Goal: Task Accomplishment & Management: Manage account settings

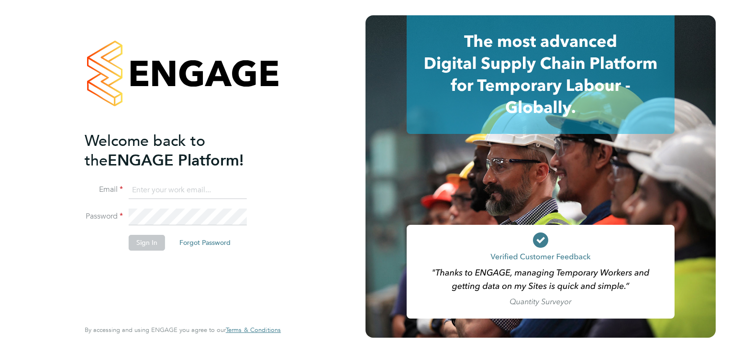
type input "m.arno@bandk.co.uk"
click at [73, 262] on div "Welcome back to the ENGAGE Platform! Email m.arno@bandk.co.uk Password Sign In …" at bounding box center [183, 176] width 234 height 353
click at [147, 236] on button "Sign In" at bounding box center [147, 242] width 36 height 15
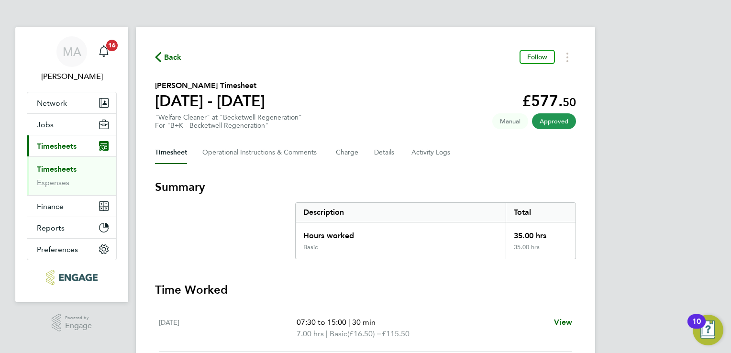
click at [73, 169] on link "Timesheets" at bounding box center [57, 169] width 40 height 9
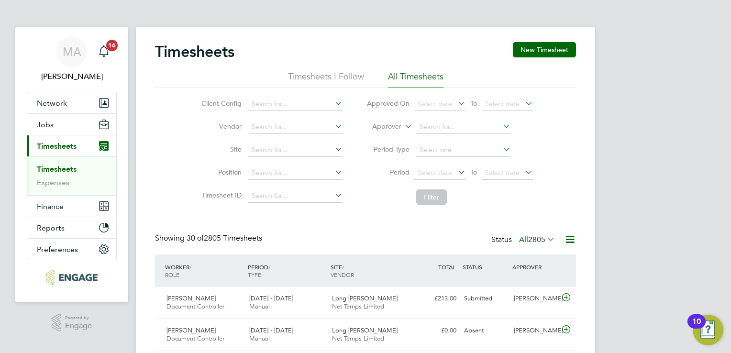
click at [333, 149] on icon at bounding box center [333, 149] width 0 height 13
click at [302, 163] on li "Ki rkstall Road" at bounding box center [295, 162] width 95 height 13
type input "[GEOGRAPHIC_DATA]"
click at [436, 196] on button "Filter" at bounding box center [431, 196] width 31 height 15
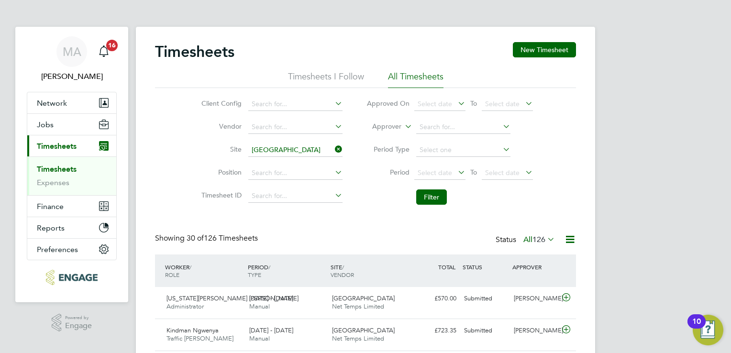
click at [541, 240] on span "126" at bounding box center [538, 240] width 13 height 10
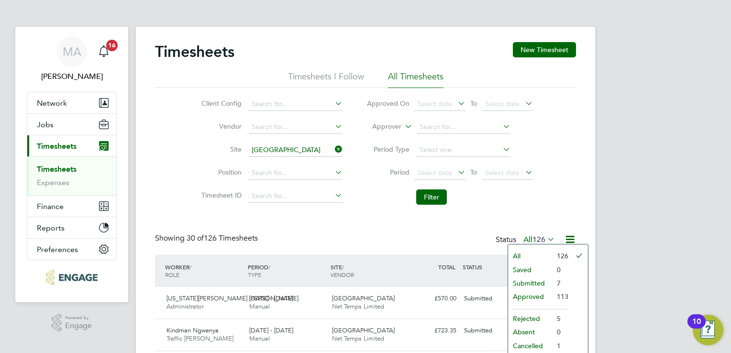
click at [527, 280] on li "Submitted" at bounding box center [530, 283] width 44 height 13
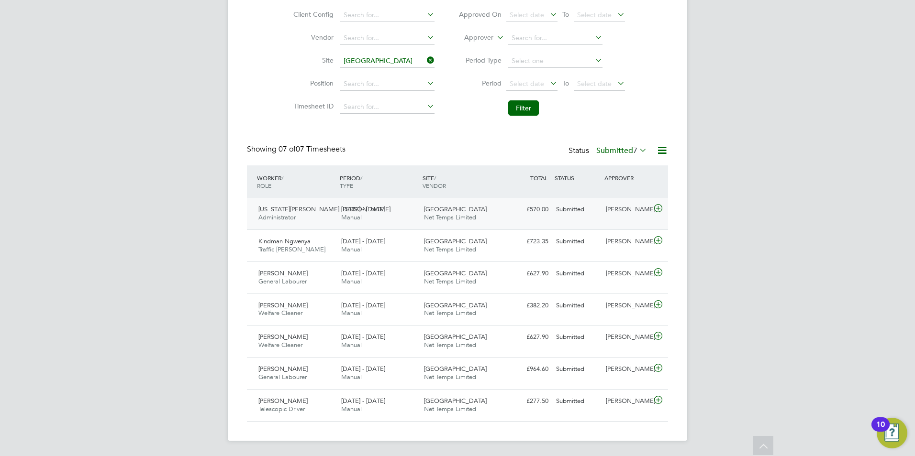
click at [460, 209] on span "[GEOGRAPHIC_DATA]" at bounding box center [455, 209] width 63 height 8
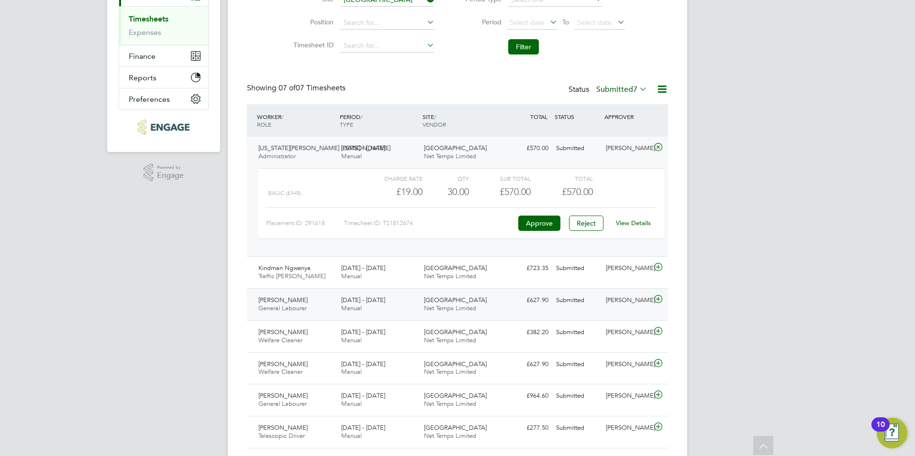
scroll to position [151, 0]
click at [532, 229] on button "Approve" at bounding box center [539, 222] width 42 height 15
click at [339, 274] on div "25 - 31 Aug 2025 Manual" at bounding box center [378, 272] width 83 height 24
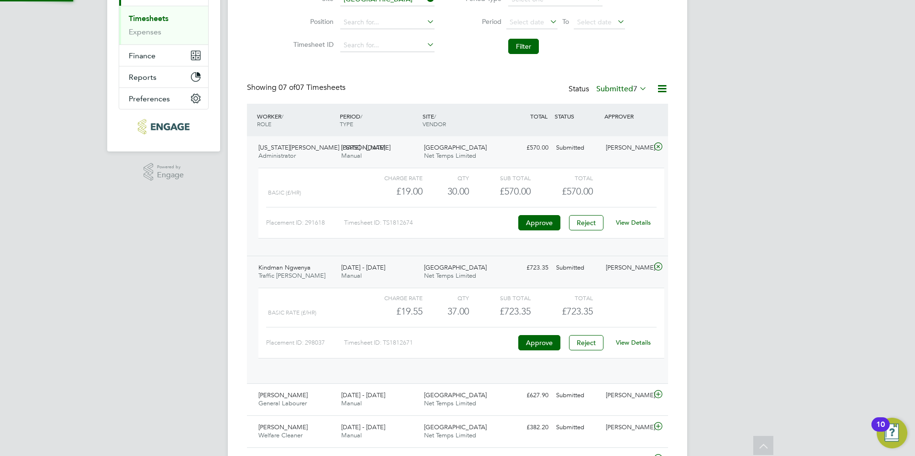
scroll to position [16, 93]
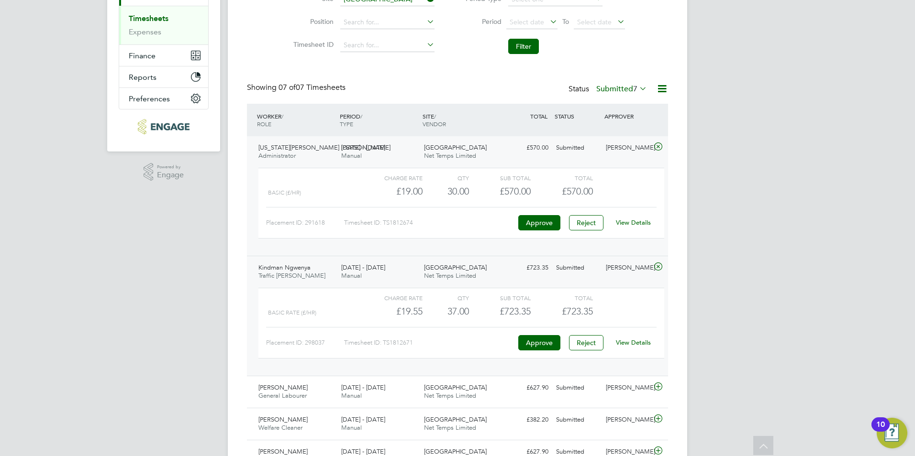
click at [633, 341] on link "View Details" at bounding box center [633, 343] width 35 height 8
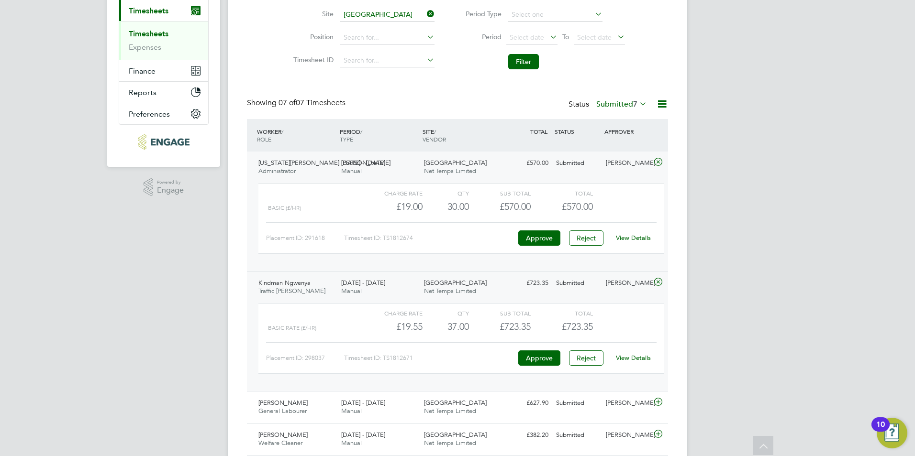
scroll to position [211, 0]
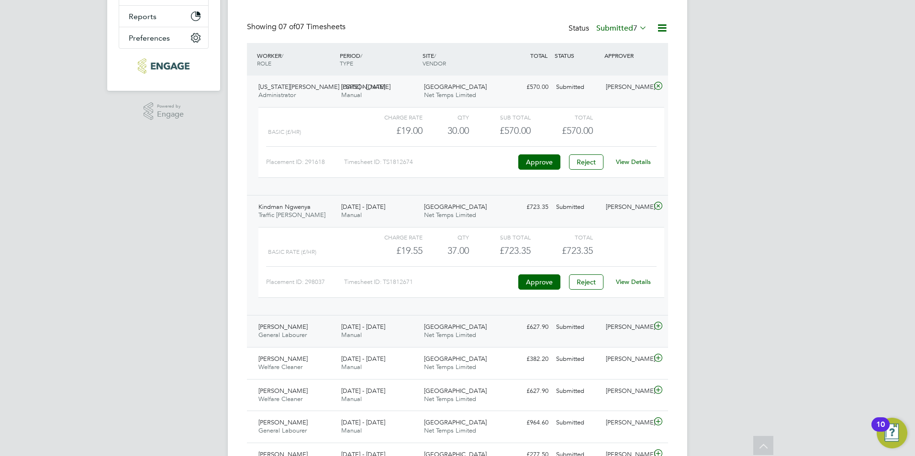
click at [374, 326] on span "[DATE] - [DATE]" at bounding box center [363, 327] width 44 height 8
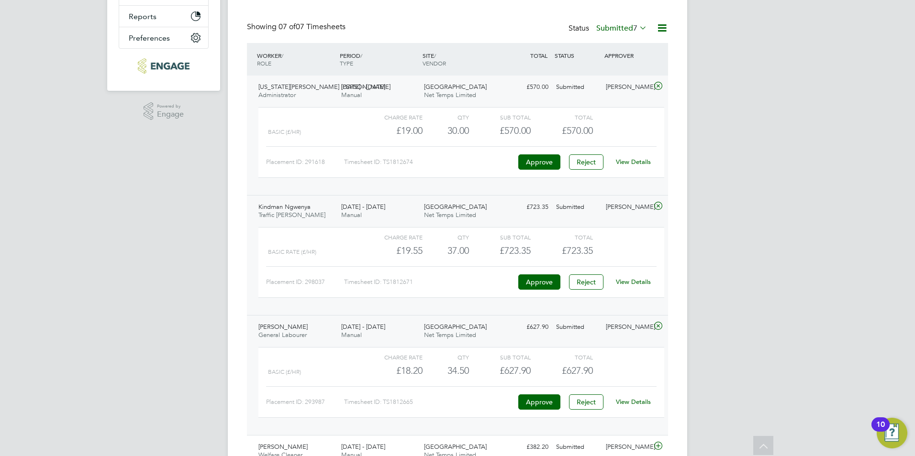
scroll to position [247, 0]
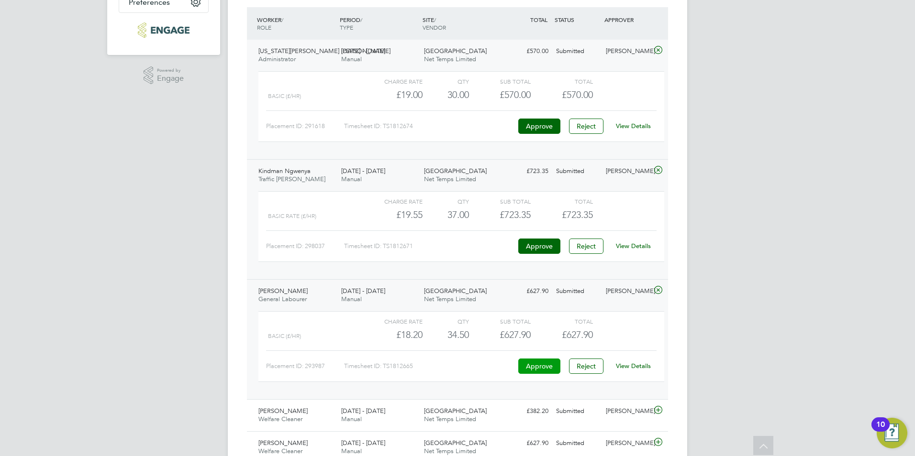
click at [545, 353] on button "Approve" at bounding box center [539, 366] width 42 height 15
click at [411, 353] on div "25 - 31 Aug 2025 Manual" at bounding box center [378, 416] width 83 height 24
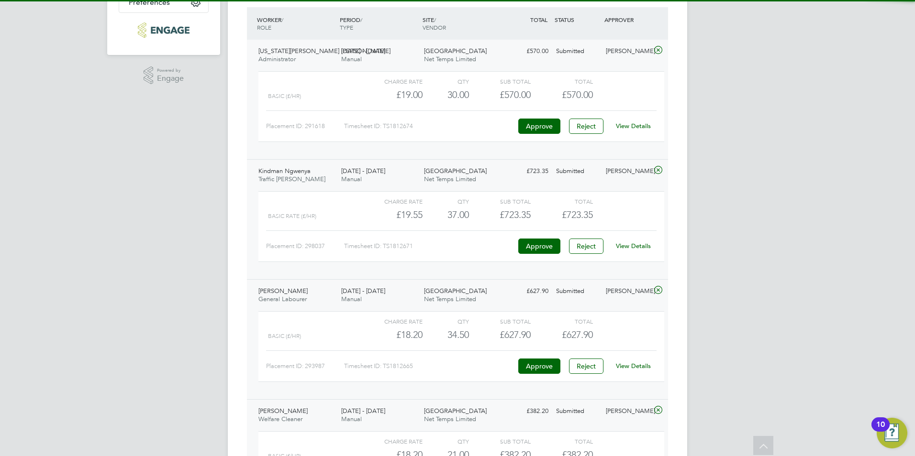
scroll to position [383, 0]
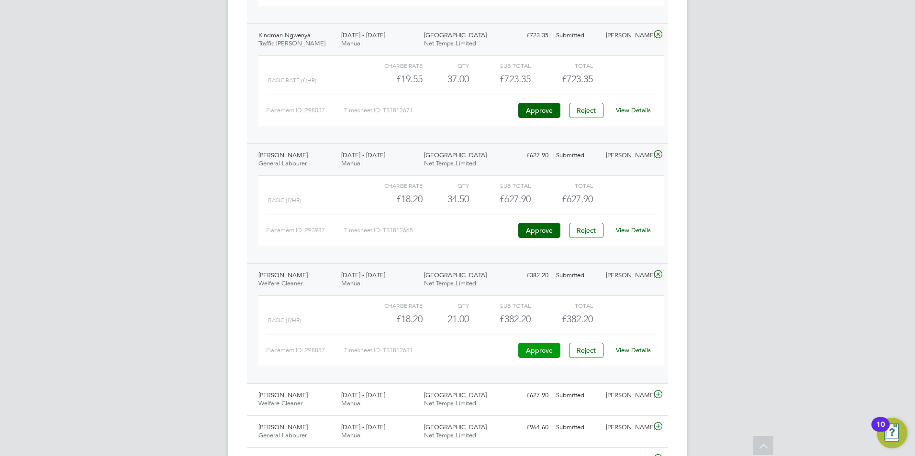
click at [534, 351] on button "Approve" at bounding box center [539, 350] width 42 height 15
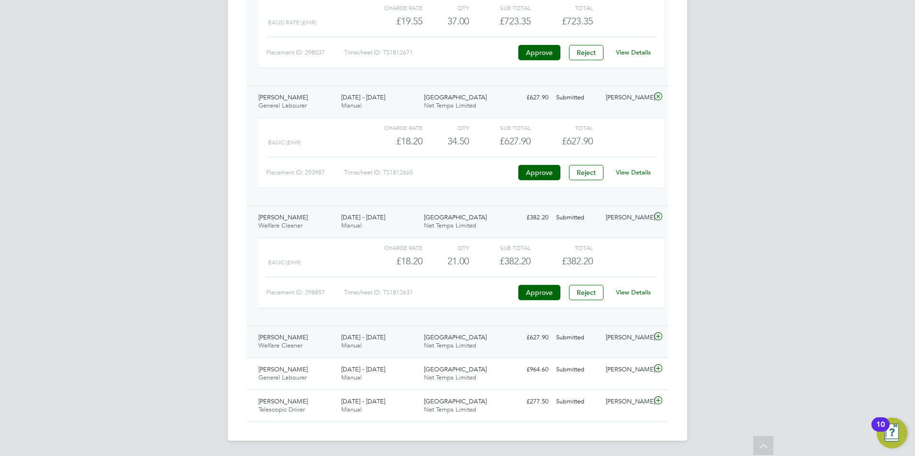
click at [307, 348] on div "Sharon Jones Welfare Cleaner 25 - 31 Aug 2025" at bounding box center [296, 342] width 83 height 24
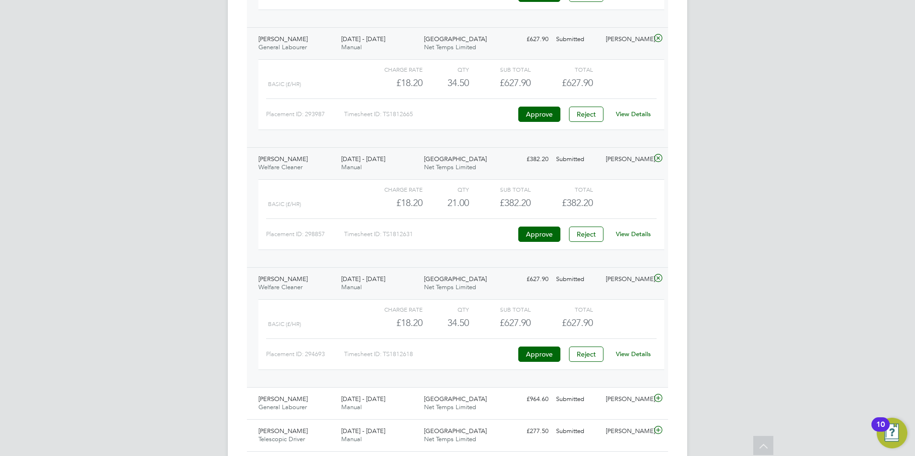
scroll to position [500, 0]
click at [543, 351] on button "Approve" at bounding box center [539, 353] width 42 height 15
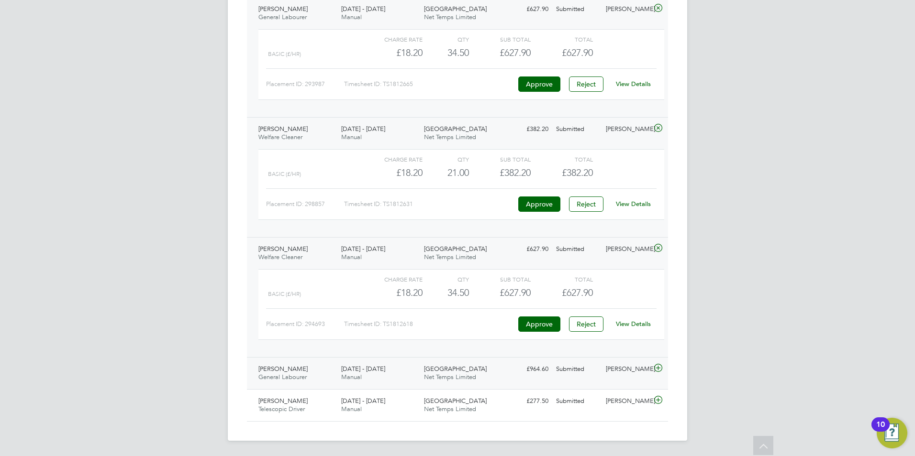
click at [359, 353] on span "Manual" at bounding box center [351, 377] width 21 height 8
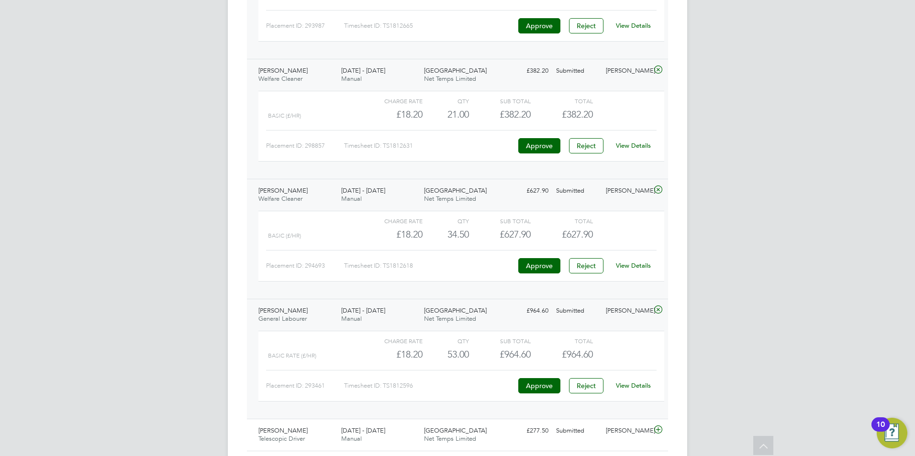
scroll to position [588, 0]
click at [530, 353] on button "Approve" at bounding box center [539, 385] width 42 height 15
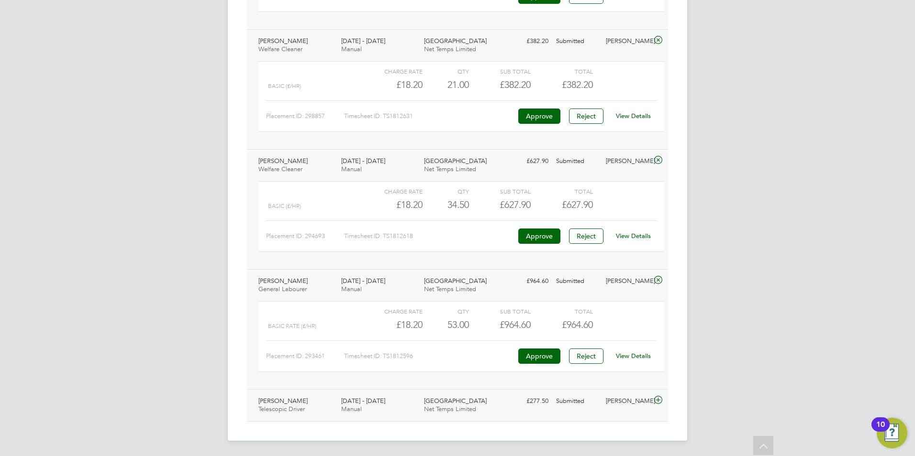
click at [351, 353] on span "[DATE] - [DATE]" at bounding box center [363, 401] width 44 height 8
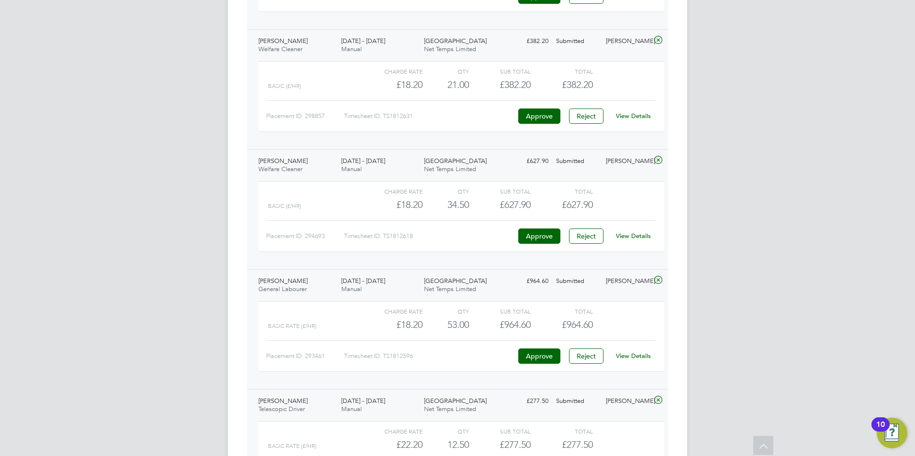
scroll to position [706, 0]
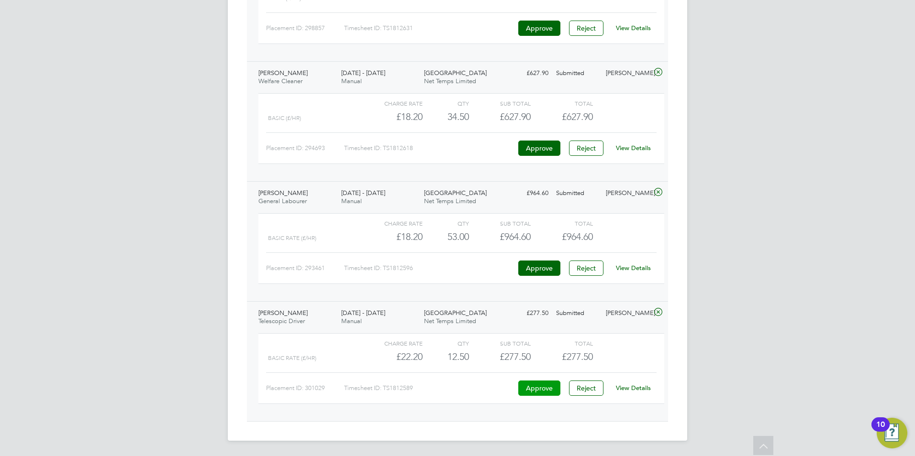
click at [541, 353] on button "Approve" at bounding box center [539, 388] width 42 height 15
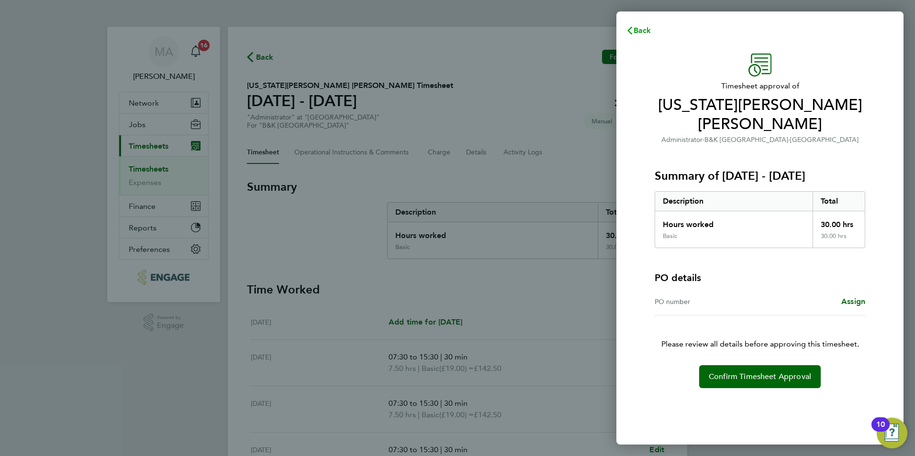
click at [644, 32] on span "Back" at bounding box center [642, 30] width 18 height 9
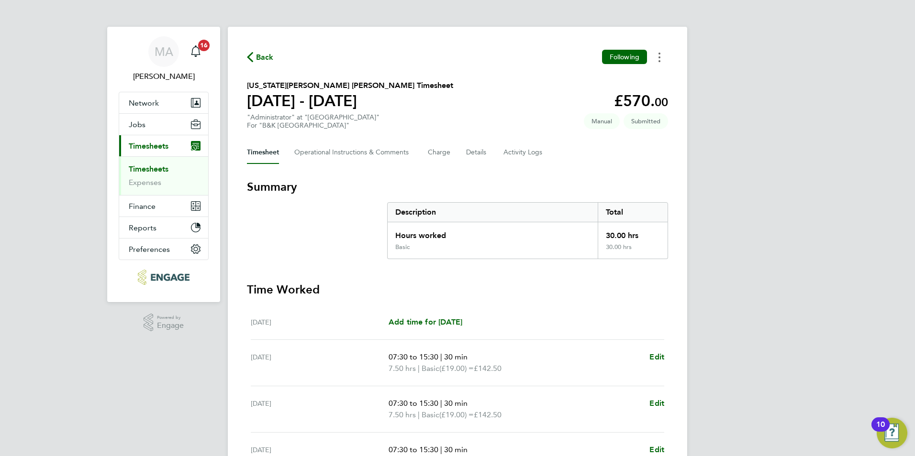
click at [661, 54] on button "Timesheets Menu" at bounding box center [659, 57] width 17 height 15
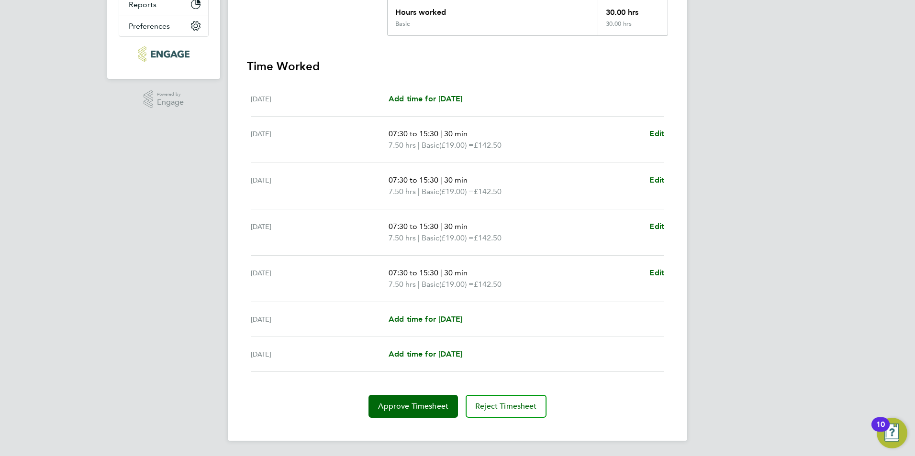
click at [426, 391] on section "Time Worked Mon 25 Aug Add time for Mon 25 Aug Add time for Mon 25 Aug Tue 26 A…" at bounding box center [457, 238] width 421 height 359
click at [423, 397] on button "Approve Timesheet" at bounding box center [412, 406] width 89 height 23
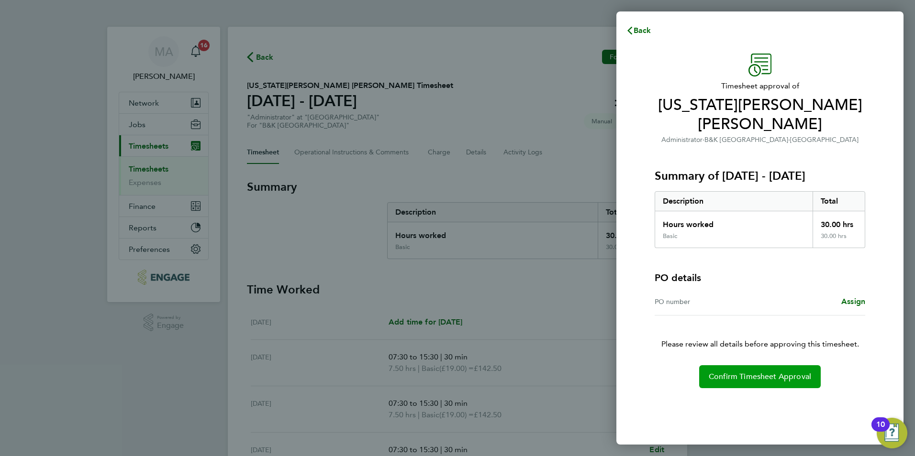
click at [761, 365] on button "Confirm Timesheet Approval" at bounding box center [760, 376] width 122 height 23
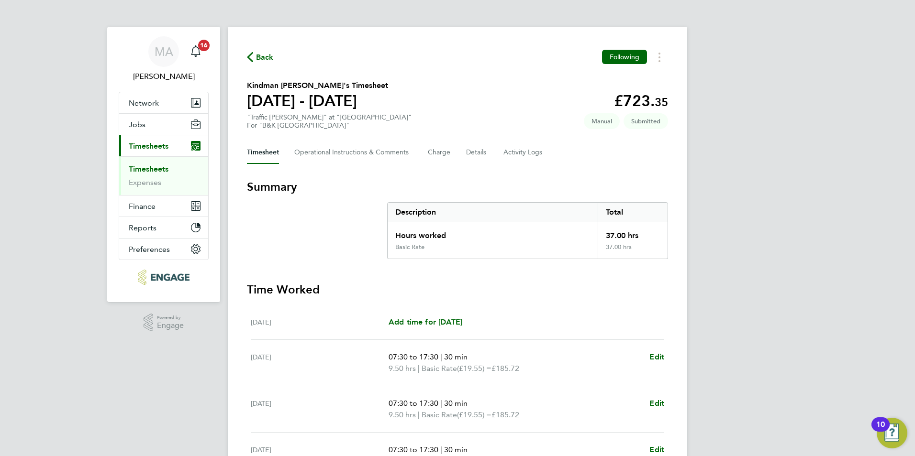
scroll to position [223, 0]
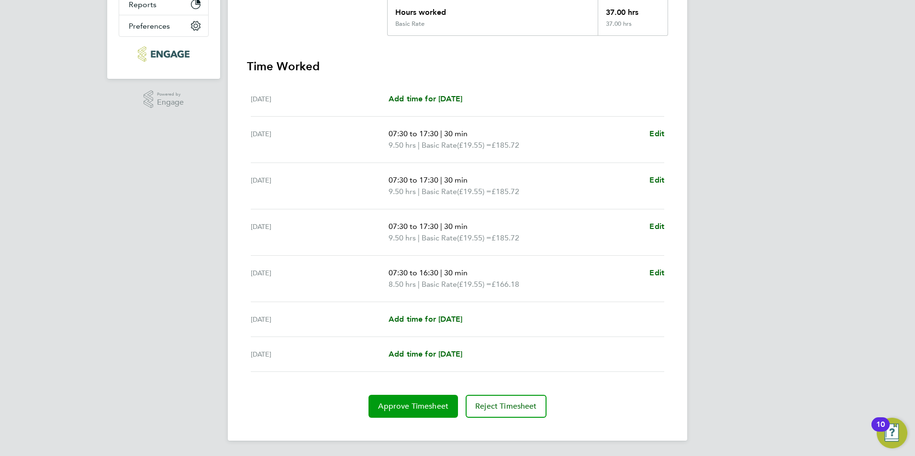
click at [388, 405] on span "Approve Timesheet" at bounding box center [413, 407] width 70 height 10
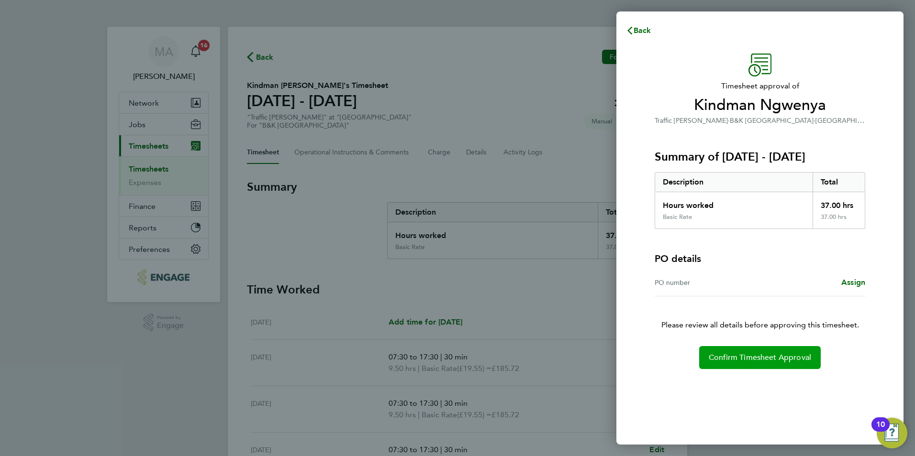
click at [738, 357] on span "Confirm Timesheet Approval" at bounding box center [759, 358] width 102 height 10
click at [752, 355] on span "Confirm Timesheet Approval" at bounding box center [759, 358] width 102 height 10
click at [760, 351] on button "Confirm Timesheet Approval" at bounding box center [760, 357] width 122 height 23
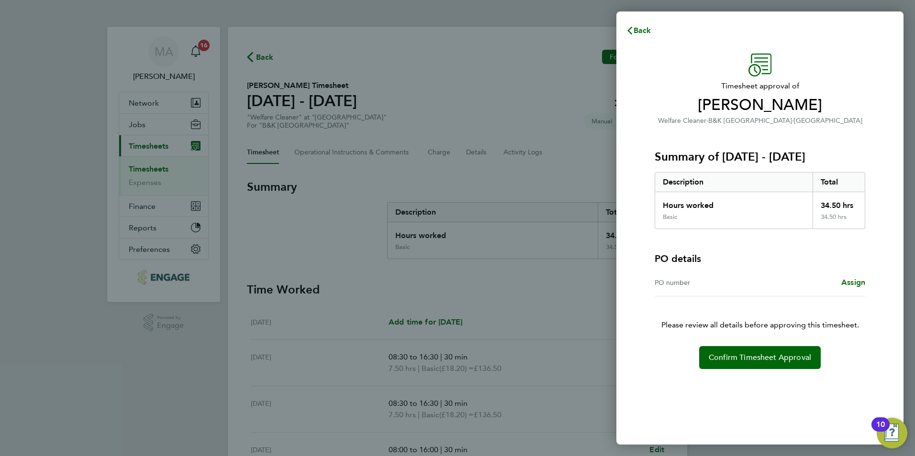
click at [742, 345] on div "Timesheet approval of Sharon Jones Welfare Cleaner · B&K Kirkstall Road · Kirks…" at bounding box center [759, 212] width 233 height 316
click at [743, 353] on span "Confirm Timesheet Approval" at bounding box center [759, 358] width 102 height 10
click at [757, 362] on span "Confirm Timesheet Approval" at bounding box center [759, 358] width 102 height 10
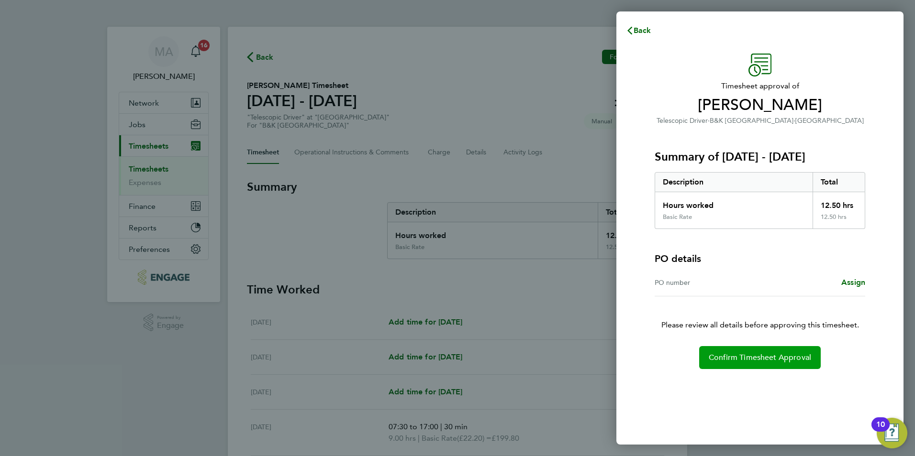
click at [748, 357] on span "Confirm Timesheet Approval" at bounding box center [759, 358] width 102 height 10
